Goal: Information Seeking & Learning: Find specific fact

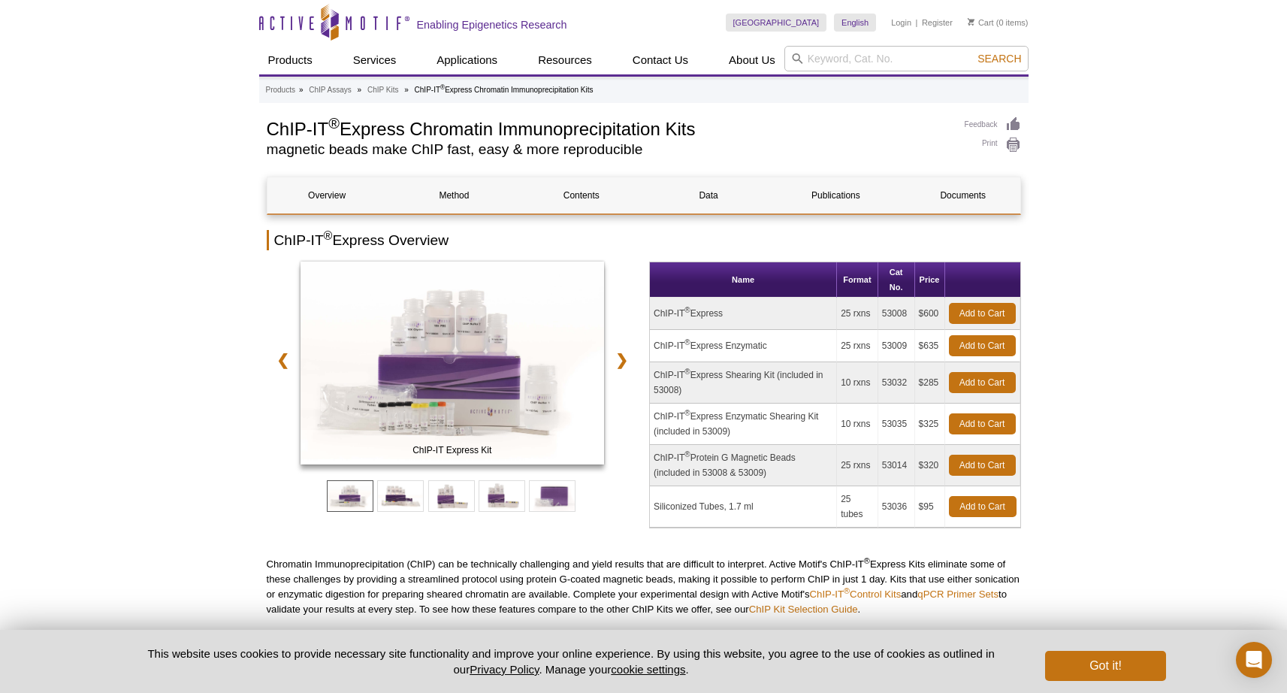
drag, startPoint x: 770, startPoint y: 349, endPoint x: 653, endPoint y: 350, distance: 117.2
click at [653, 350] on td "ChIP-IT ® Express Enzymatic" at bounding box center [743, 346] width 187 height 32
copy td "ChIP-IT ® Express Enzymatic"
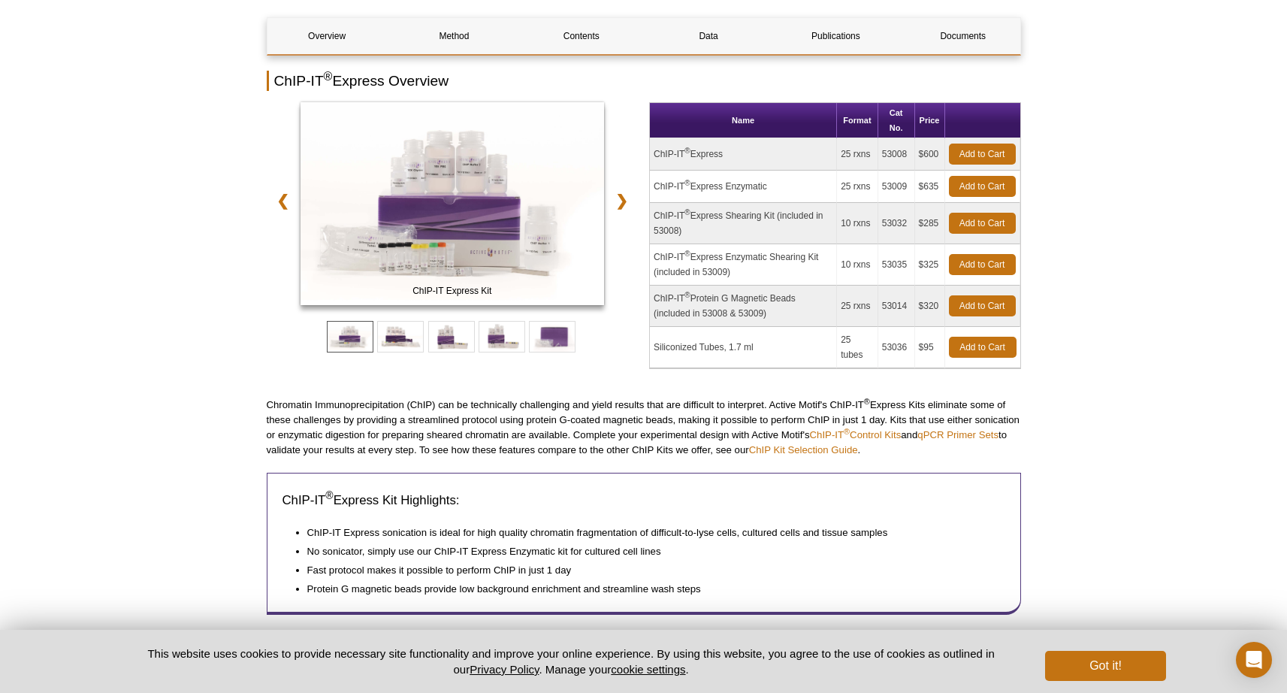
scroll to position [215, 0]
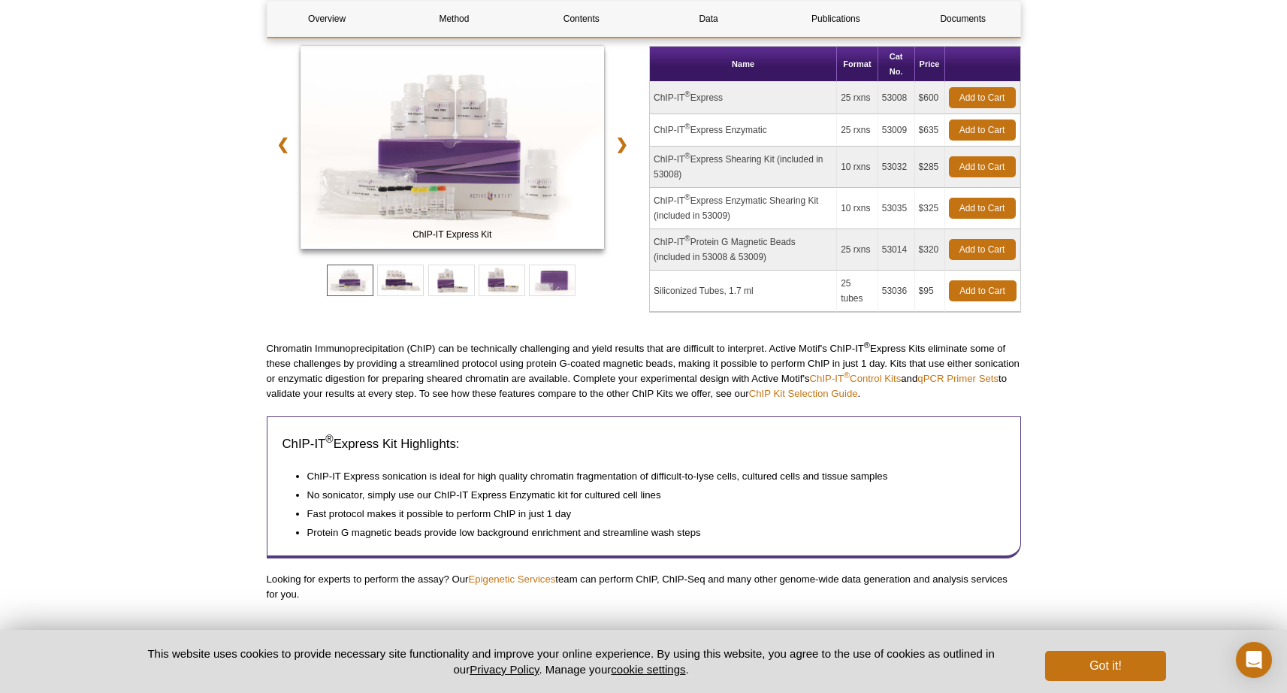
drag, startPoint x: 882, startPoint y: 133, endPoint x: 907, endPoint y: 134, distance: 25.6
click at [907, 134] on td "53009" at bounding box center [896, 130] width 37 height 32
copy td "53009"
drag, startPoint x: 755, startPoint y: 292, endPoint x: 654, endPoint y: 296, distance: 100.7
click at [654, 296] on td "Siliconized Tubes, 1.7 ml" at bounding box center [743, 290] width 187 height 41
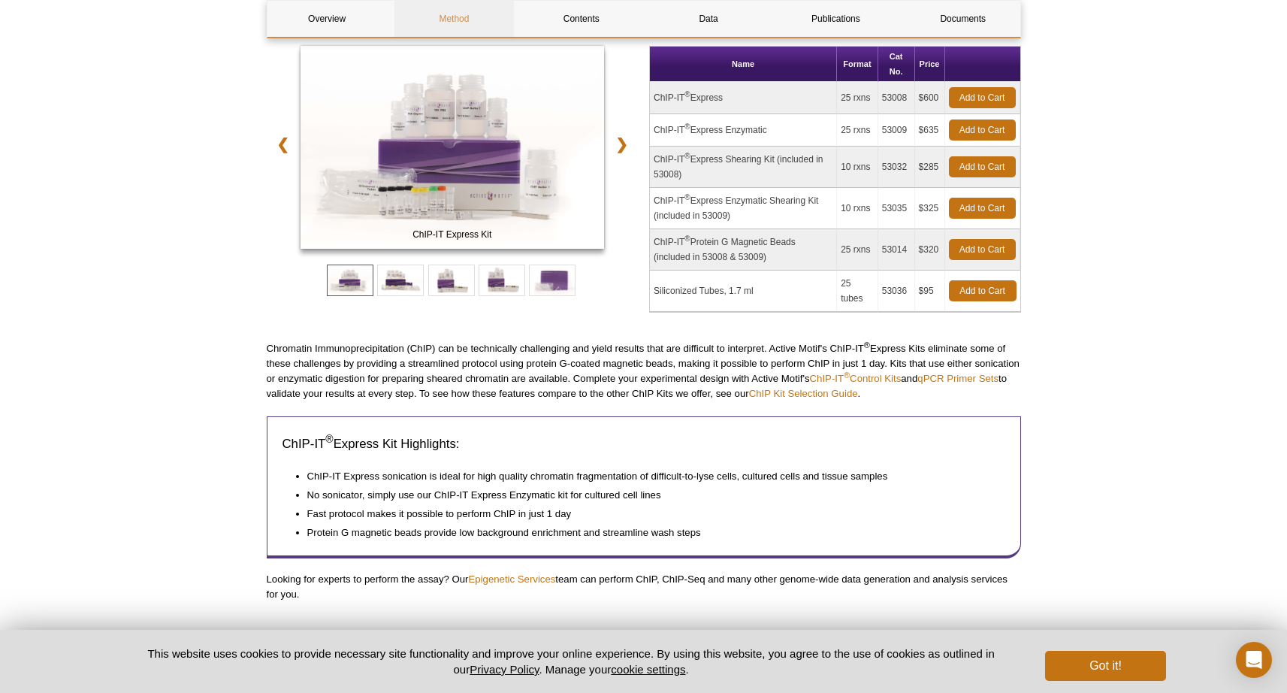
copy td "Siliconized Tubes, 1.7 ml"
drag, startPoint x: 879, startPoint y: 289, endPoint x: 910, endPoint y: 290, distance: 30.8
click at [910, 290] on td "53036" at bounding box center [896, 290] width 37 height 41
copy td "53036"
